Goal: Obtain resource: Obtain resource

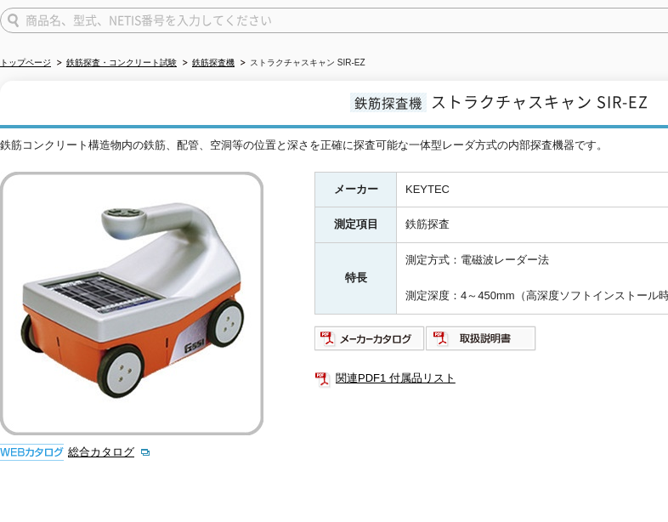
scroll to position [170, 0]
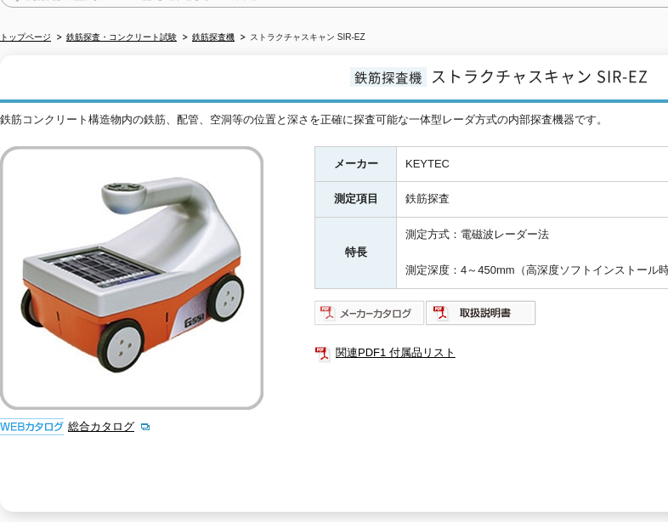
click at [391, 305] on img at bounding box center [369, 312] width 111 height 27
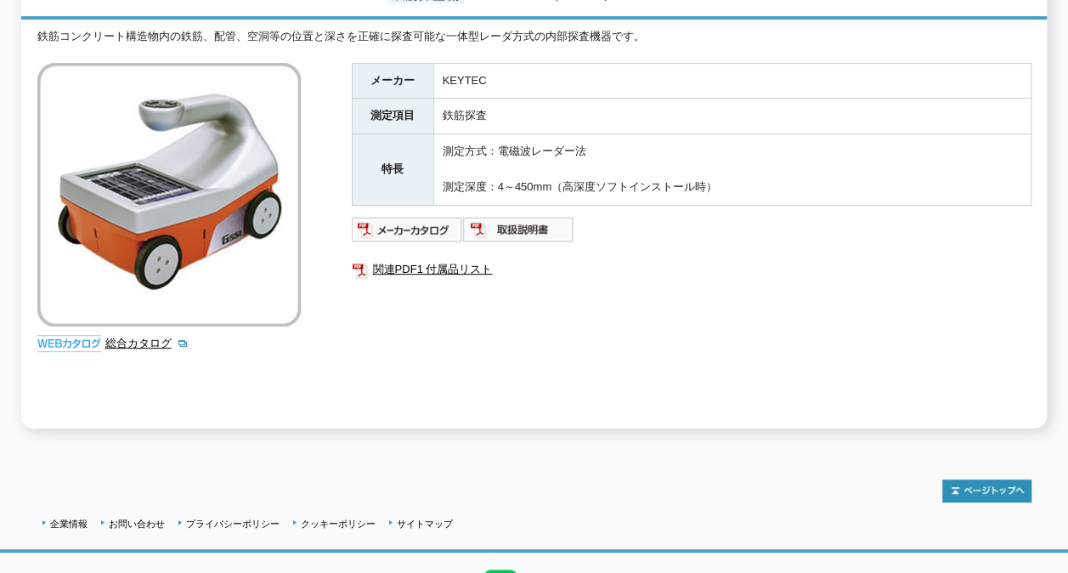
scroll to position [255, 0]
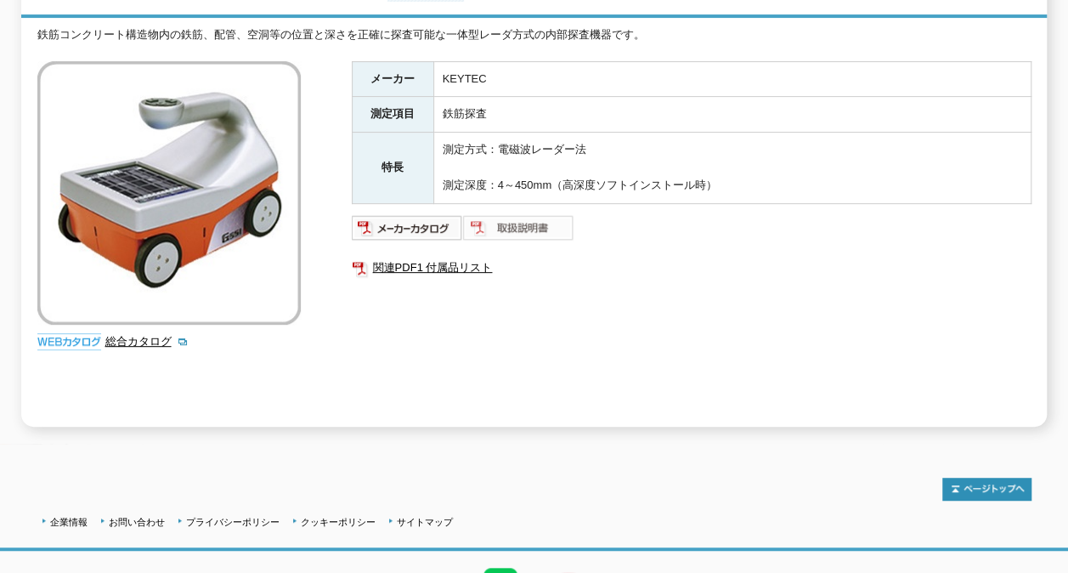
click at [532, 218] on img at bounding box center [518, 227] width 111 height 27
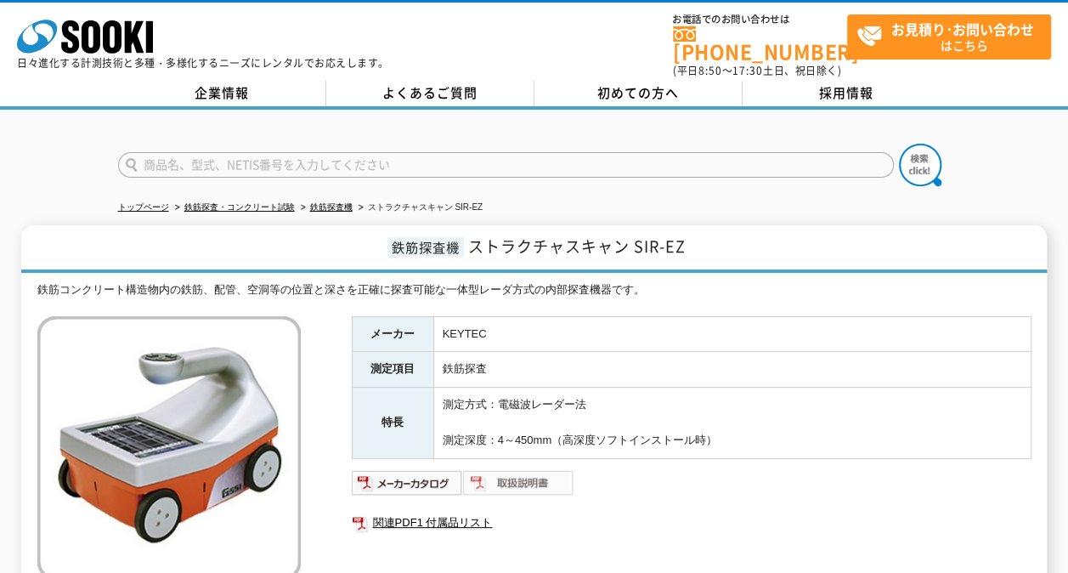
click at [524, 469] on img at bounding box center [518, 482] width 111 height 27
click at [534, 469] on img at bounding box center [518, 482] width 111 height 27
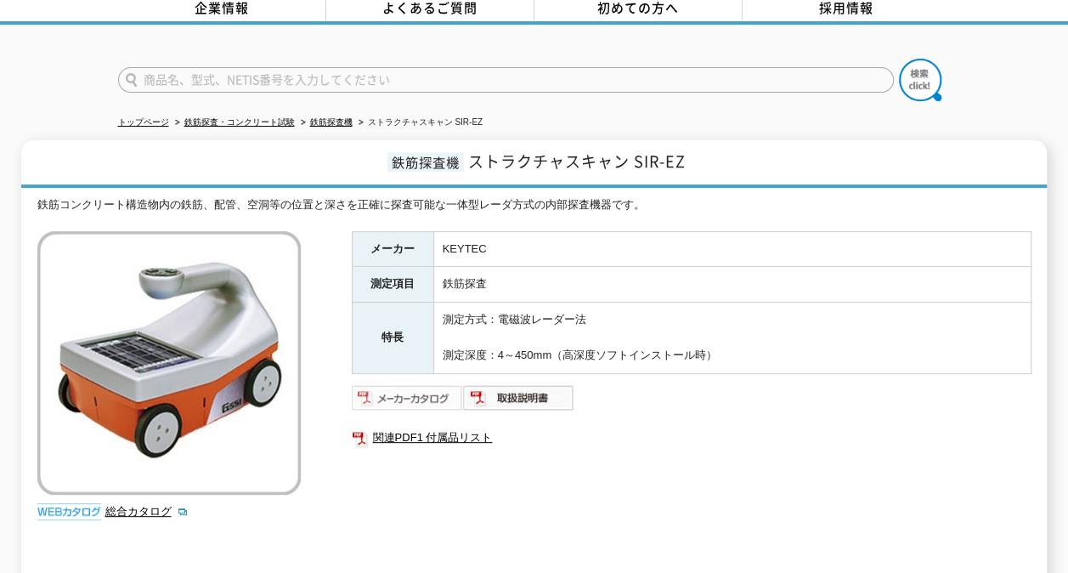
scroll to position [170, 0]
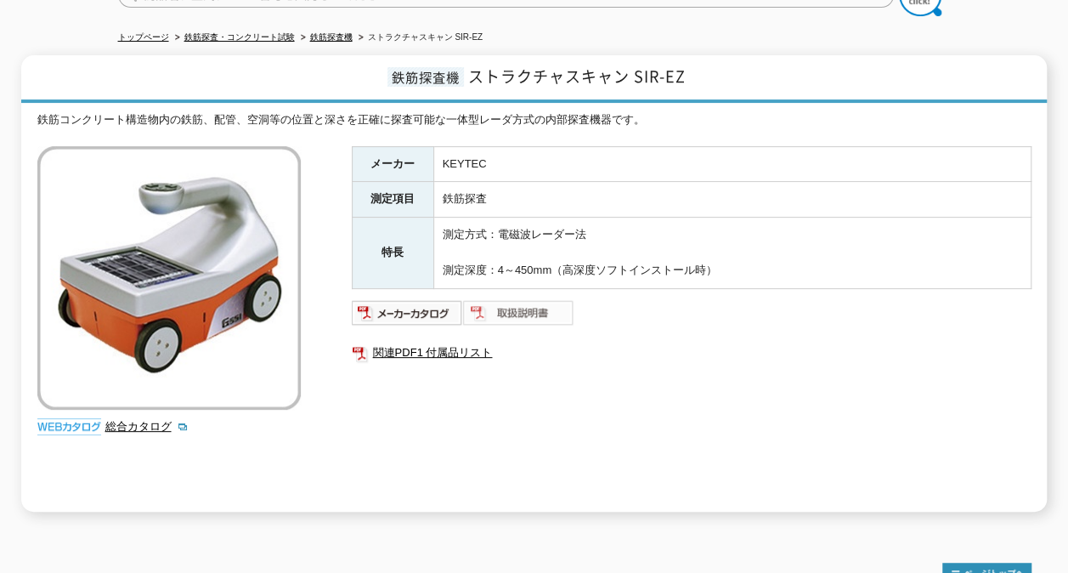
click at [517, 301] on img at bounding box center [518, 312] width 111 height 27
